Goal: Information Seeking & Learning: Find specific fact

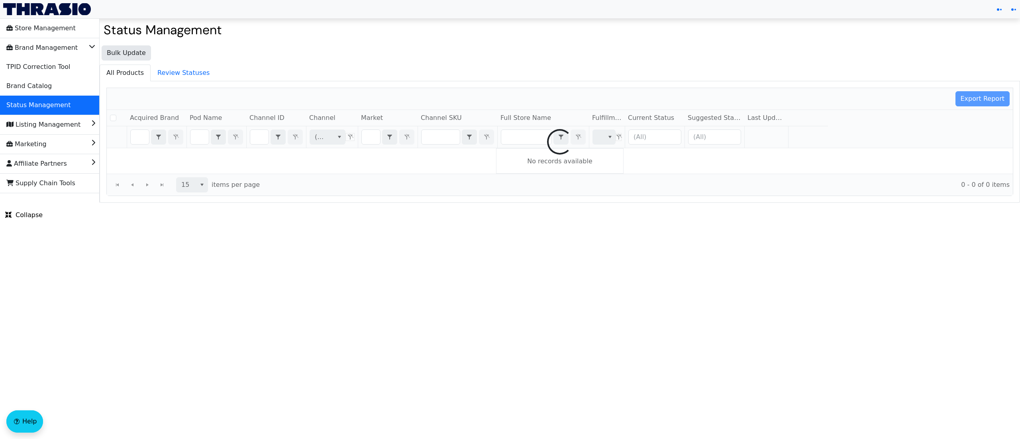
checkbox input "false"
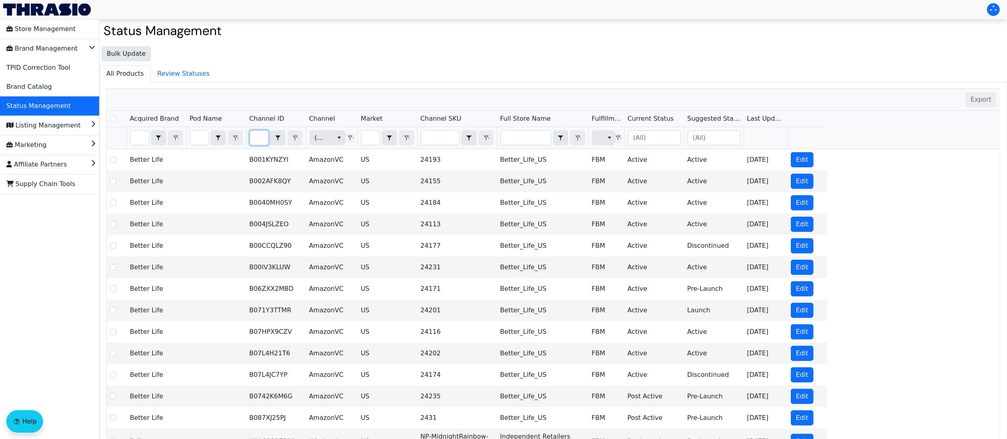
click at [263, 135] on input "Filter" at bounding box center [259, 138] width 18 height 14
type input "B0F22LQ3CF"
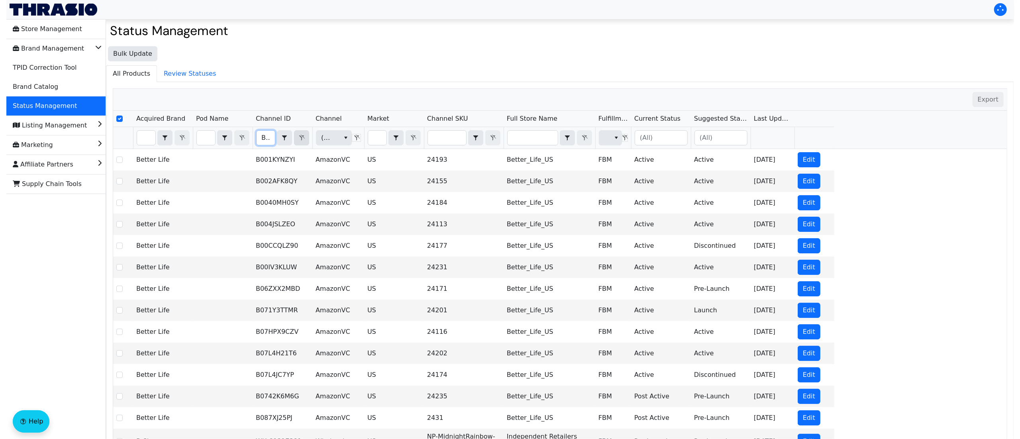
scroll to position [0, 30]
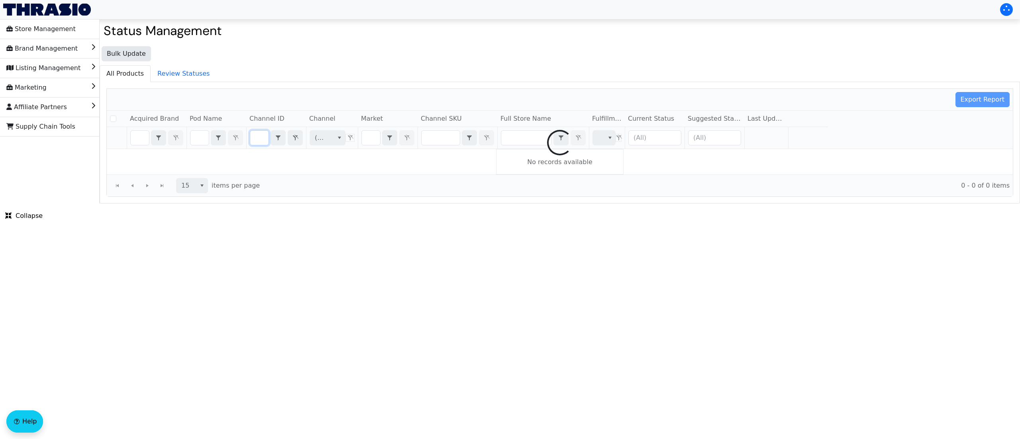
checkbox input "false"
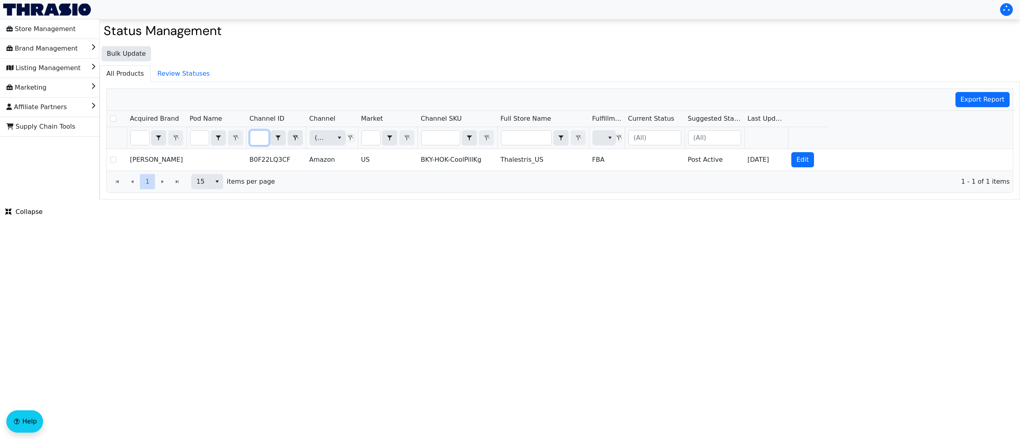
click at [448, 200] on html "Store Management Brand Management Listing Management Marketing Affiliate Partne…" at bounding box center [510, 100] width 1020 height 200
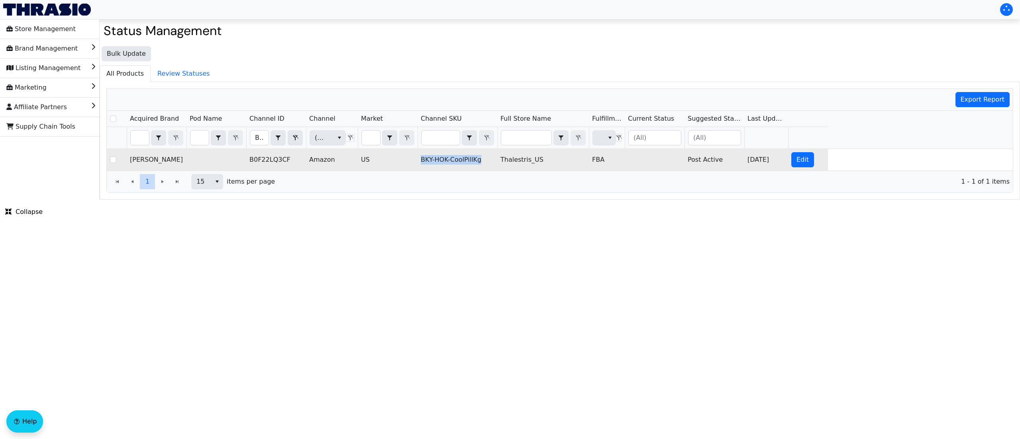
drag, startPoint x: 484, startPoint y: 166, endPoint x: 415, endPoint y: 167, distance: 69.3
click at [415, 167] on tr "[PERSON_NAME] B0F22LQ3CF Amazon US BKY-HOK-CoolPillKg Thalestris_US FBA Post Ac…" at bounding box center [467, 160] width 721 height 22
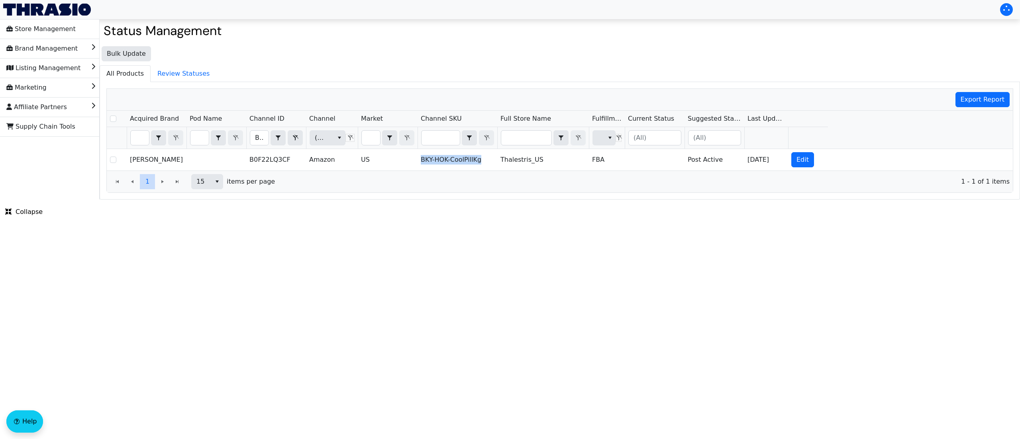
copy tr "BKY-HOK-CoolPillKg"
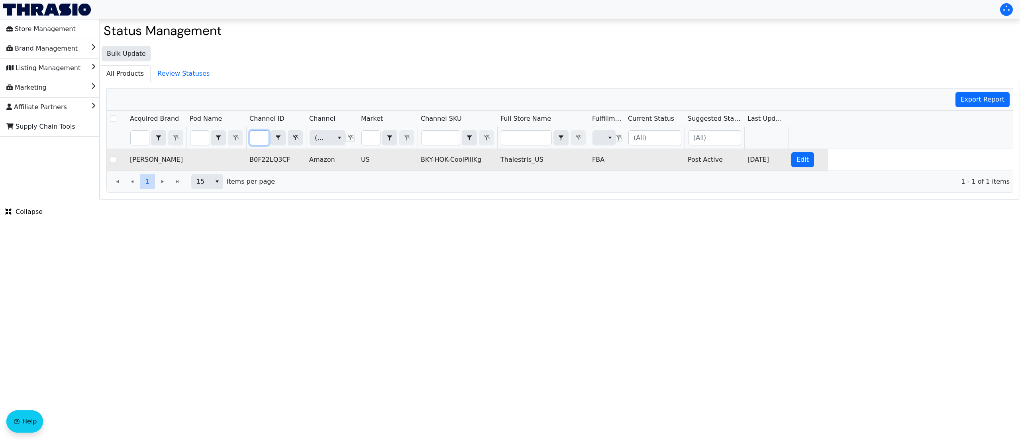
drag, startPoint x: 257, startPoint y: 139, endPoint x: 322, endPoint y: 162, distance: 69.2
click at [322, 162] on div "Acquired Brand Pod Name Channel ID Channel Market Channel SKU Full Store Name F…" at bounding box center [560, 141] width 906 height 60
type input "B0F22LH63F"
checkbox input "true"
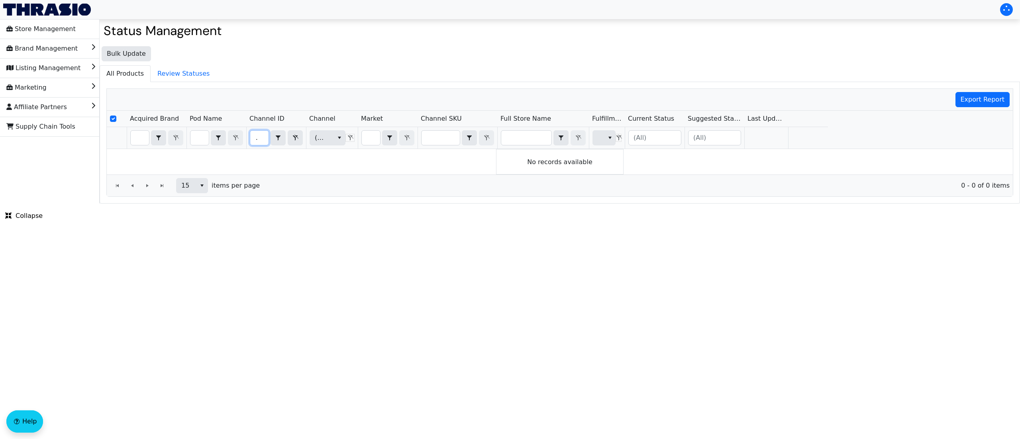
scroll to position [0, 12]
type input "B0F22LH63F"
checkbox input "false"
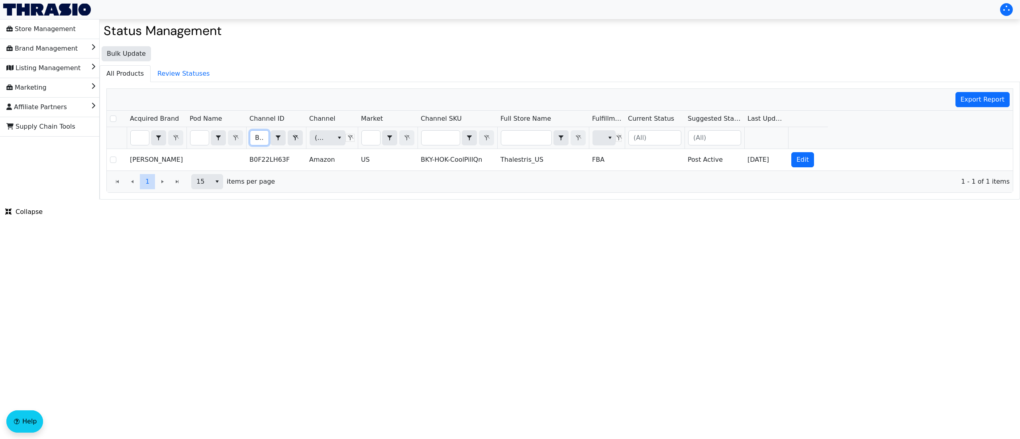
type input "B0F22LH63F"
click at [483, 200] on html "Store Management Brand Management Listing Management Marketing Affiliate Partne…" at bounding box center [510, 100] width 1020 height 200
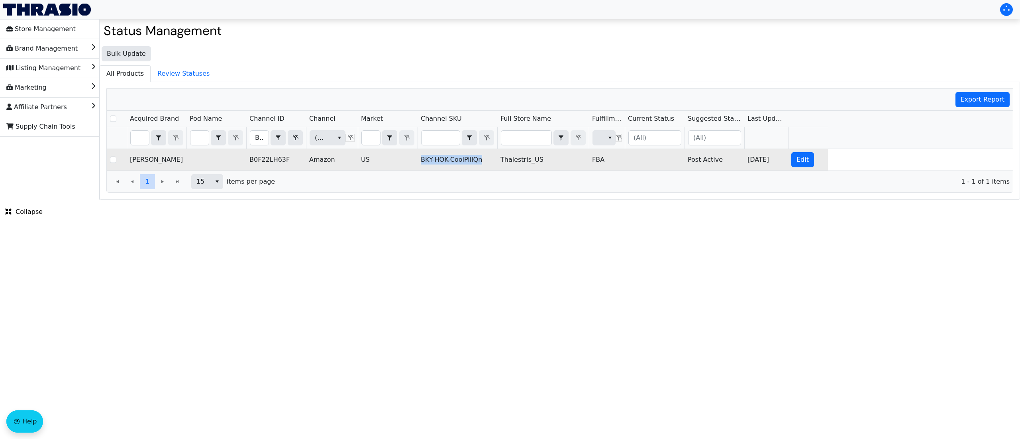
copy td "BKY-HOK-CoolPillQn"
drag, startPoint x: 493, startPoint y: 166, endPoint x: 419, endPoint y: 164, distance: 73.3
click at [419, 164] on td "BKY-HOK-CoolPillQn" at bounding box center [457, 160] width 80 height 22
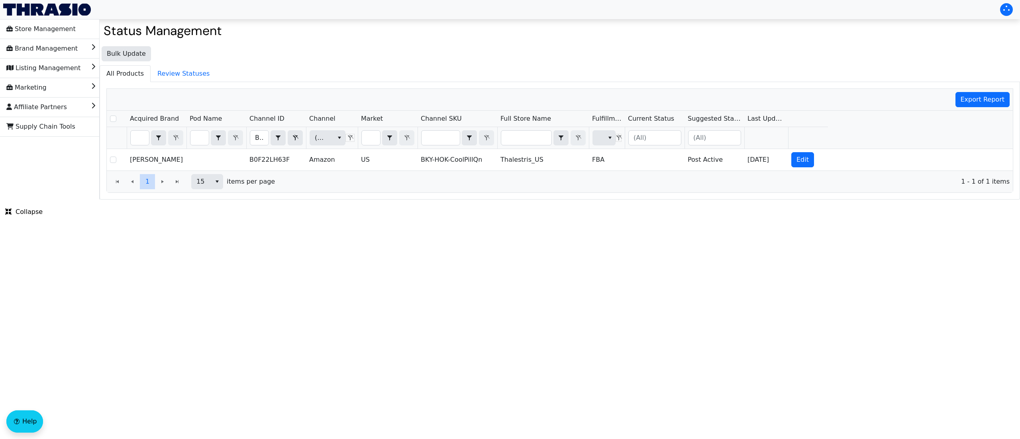
click at [429, 200] on html "Store Management Brand Management Listing Management Marketing Affiliate Partne…" at bounding box center [510, 100] width 1020 height 200
click at [433, 200] on html "Store Management Brand Management Listing Management Marketing Affiliate Partne…" at bounding box center [510, 100] width 1020 height 200
click at [384, 200] on html "Store Management Brand Management Listing Management Marketing Affiliate Partne…" at bounding box center [510, 100] width 1020 height 200
